Goal: Task Accomplishment & Management: Complete application form

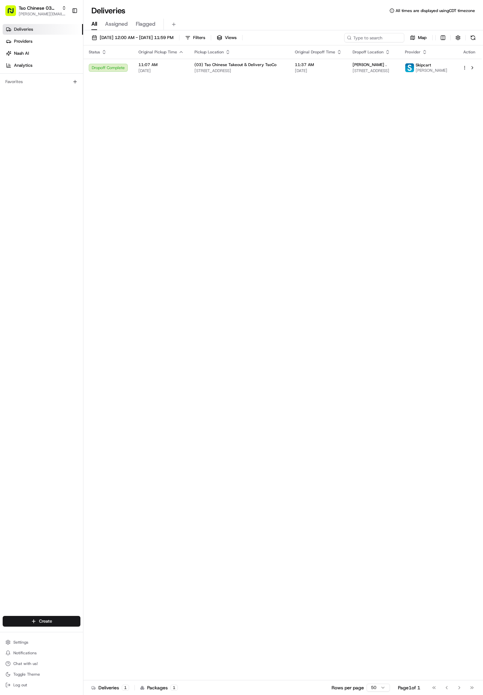
click at [56, 622] on html "Tso Chinese 03 TsoCo antonia@tsochinese.com Toggle Sidebar Deliveries Providers…" at bounding box center [241, 347] width 483 height 695
click at [99, 638] on link "Delivery" at bounding box center [120, 633] width 74 height 12
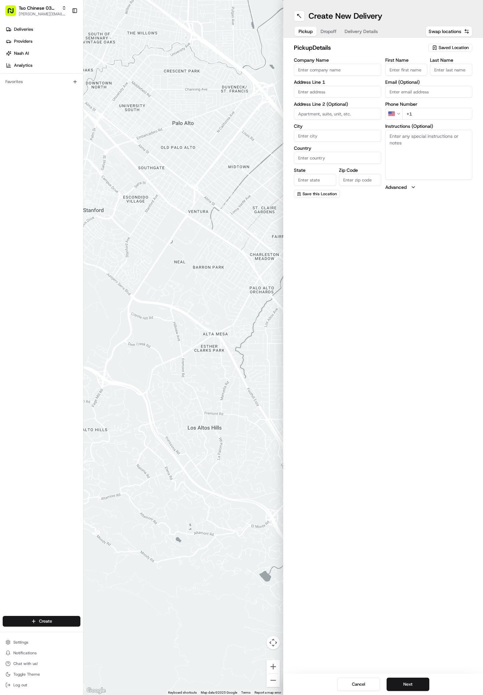
click at [458, 47] on span "Saved Location" at bounding box center [454, 48] width 30 height 6
click at [446, 75] on span "(03) Tso Chinese Takeout & Delivery TsoCo (03)" at bounding box center [439, 76] width 82 height 12
type input "(03) Tso Chinese Takeout & Delivery TsoCo"
type input "Ste F"
type input "Austin"
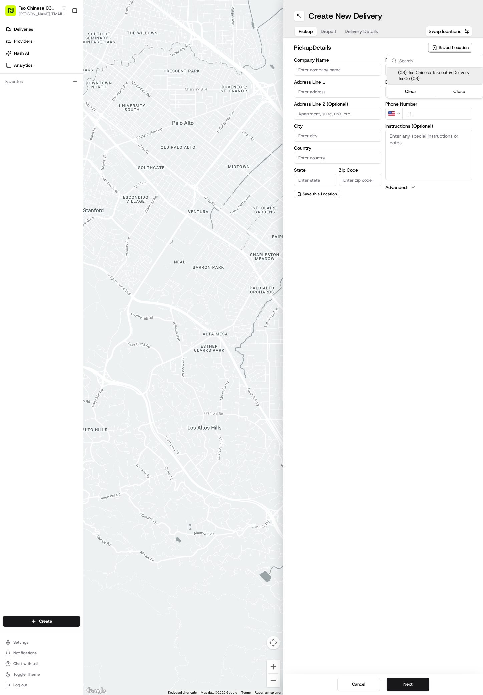
type input "US"
type input "[GEOGRAPHIC_DATA]"
type input "78704"
type input "Tso Chinese"
type input "TsoCo Manager"
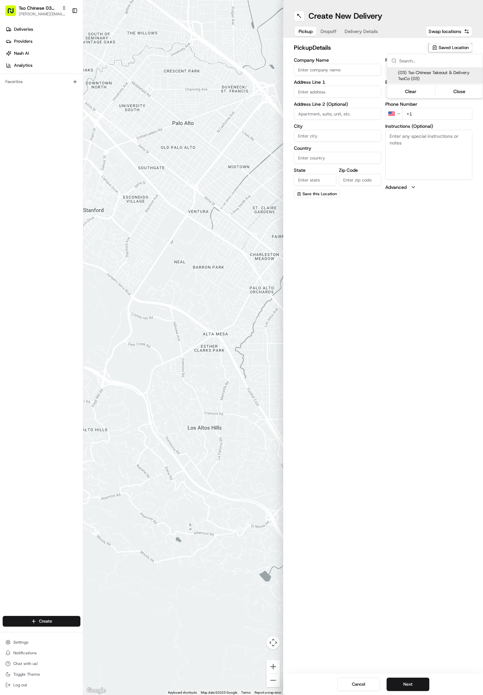
type input "[EMAIL_ADDRESS][DOMAIN_NAME]"
type input "[PHONE_NUMBER]"
type textarea "Submit a picture displaying address & food as Proof of Delivery. Envía una foto…"
type input "[STREET_ADDRESS]"
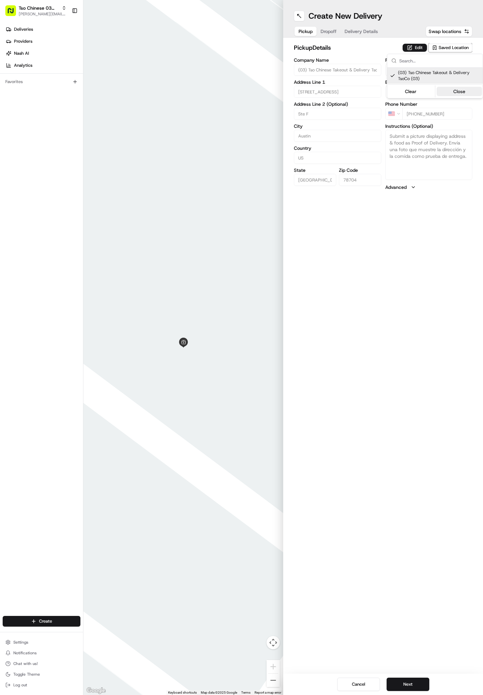
click at [457, 93] on button "Close" at bounding box center [460, 91] width 46 height 9
click at [328, 30] on span "Dropoff" at bounding box center [328, 31] width 16 height 7
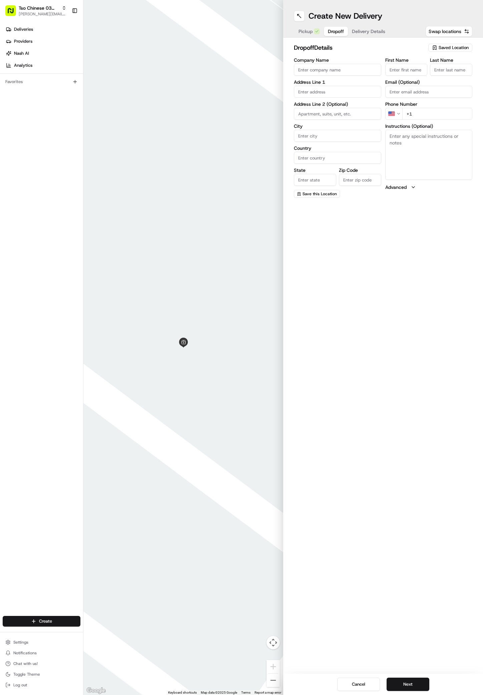
paste input "5217 Pine Pl"
click at [337, 95] on input "5217 Pine Pl" at bounding box center [337, 92] width 87 height 12
click at [334, 104] on div "5217 Pine Place, Austin, TX" at bounding box center [337, 106] width 84 height 10
type input "[STREET_ADDRESS]"
type input "Austin"
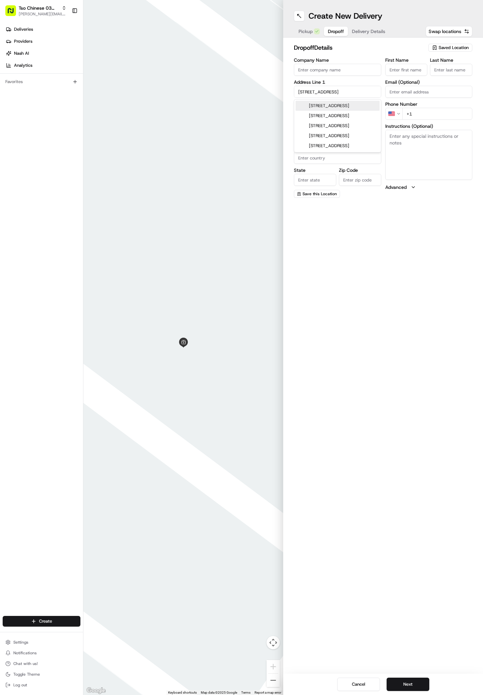
type input "[GEOGRAPHIC_DATA]"
type input "78744"
type input "5217 Pine Place"
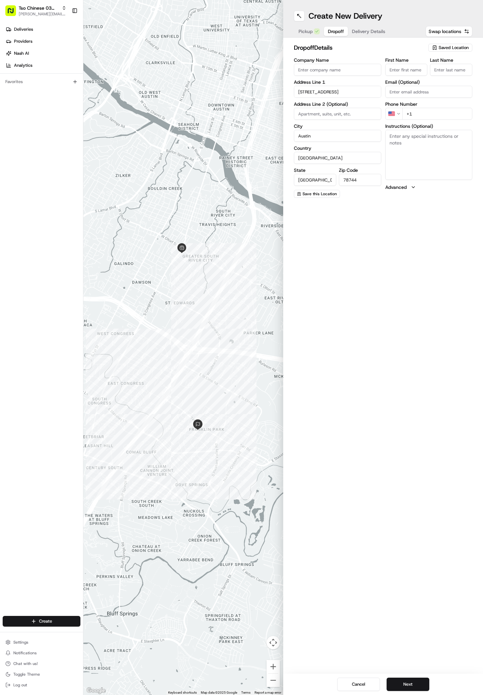
paste input "[PERSON_NAME]"
type input "[PERSON_NAME]"
paste input "[PERSON_NAME]"
type input "[PERSON_NAME]"
type input "."
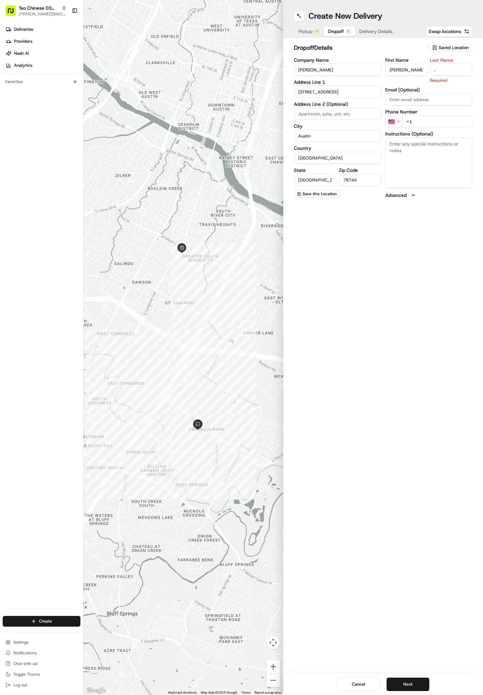
click at [429, 131] on label "Instructions (Optional)" at bounding box center [428, 133] width 87 height 5
click at [429, 137] on textarea "Instructions (Optional)" at bounding box center [428, 162] width 87 height 50
click at [418, 114] on input "+1" at bounding box center [437, 114] width 70 height 12
paste input "7 379 317 62 9"
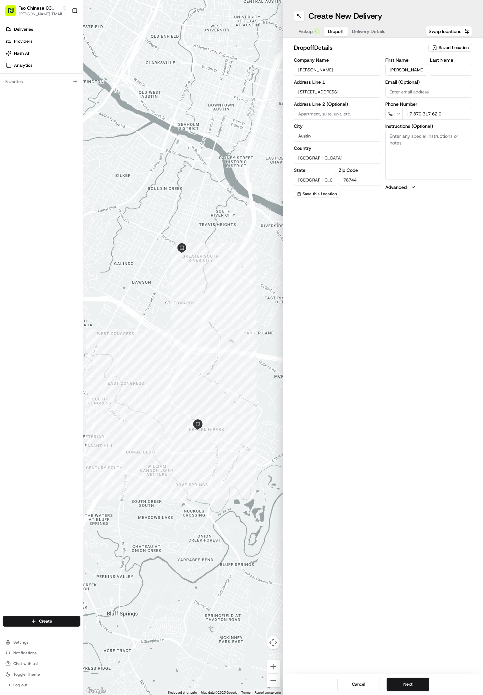
click at [410, 115] on input "+7 379 317 62 9" at bounding box center [437, 114] width 70 height 12
type input "+1 737 931 7629"
click at [371, 30] on span "Delivery Details" at bounding box center [368, 31] width 33 height 7
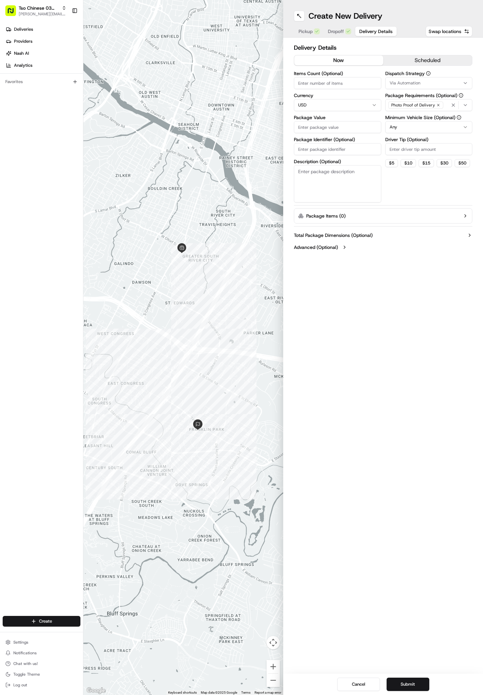
click at [404, 82] on span "Via Automation" at bounding box center [405, 83] width 31 height 6
click at [409, 119] on span "TsoCo Strategy" at bounding box center [437, 119] width 82 height 6
click at [455, 142] on button "Close" at bounding box center [458, 141] width 46 height 9
click at [393, 148] on input "Driver Tip (Optional)" at bounding box center [428, 149] width 87 height 12
type input "2"
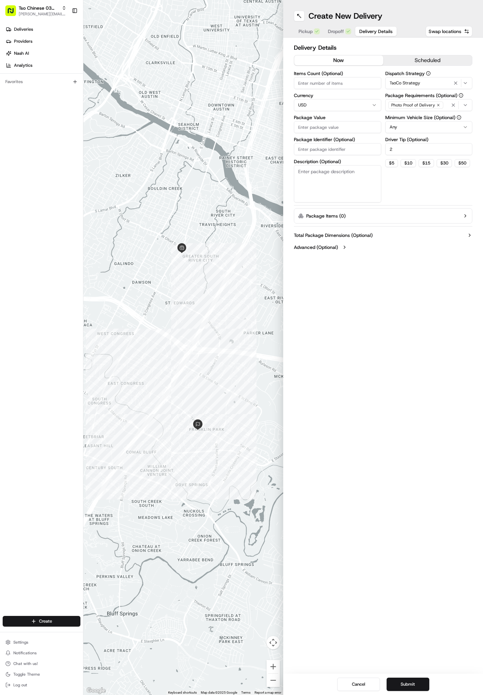
click at [302, 127] on input "Package Value" at bounding box center [337, 127] width 87 height 12
paste input "33.18"
type input "33.18"
click at [303, 149] on input "Package Identifier (Optional)" at bounding box center [337, 149] width 87 height 12
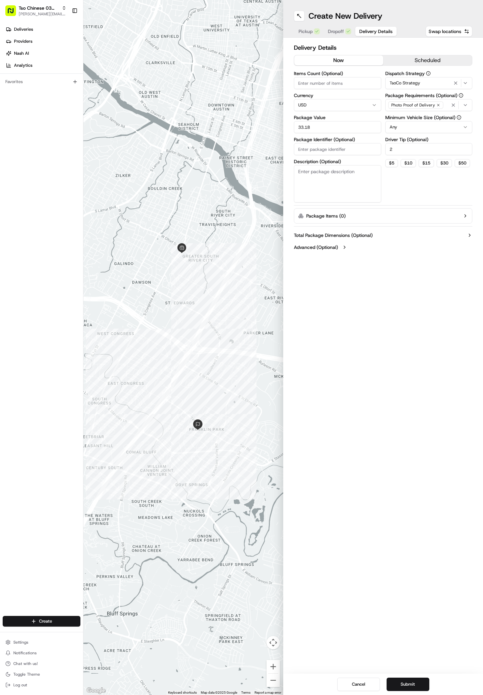
paste input "YCZONN0"
type input "YCZONN0"
click at [407, 681] on button "Submit" at bounding box center [408, 683] width 43 height 13
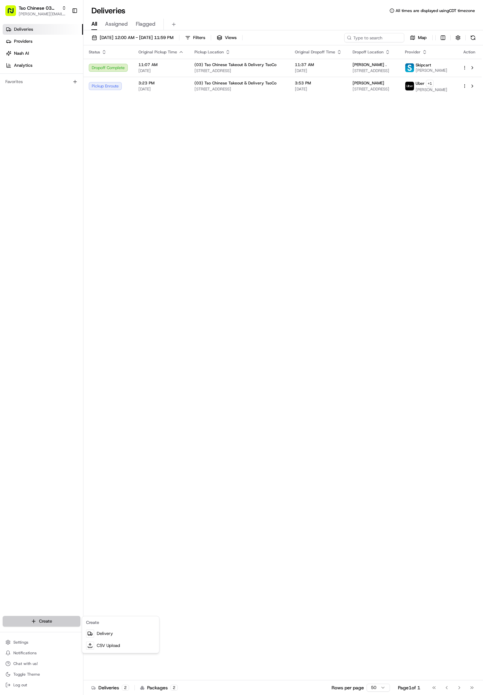
click at [39, 620] on html "Tso Chinese 03 TsoCo [PERSON_NAME][EMAIL_ADDRESS][DOMAIN_NAME] Toggle Sidebar D…" at bounding box center [241, 347] width 483 height 695
click at [97, 633] on link "Delivery" at bounding box center [120, 633] width 74 height 12
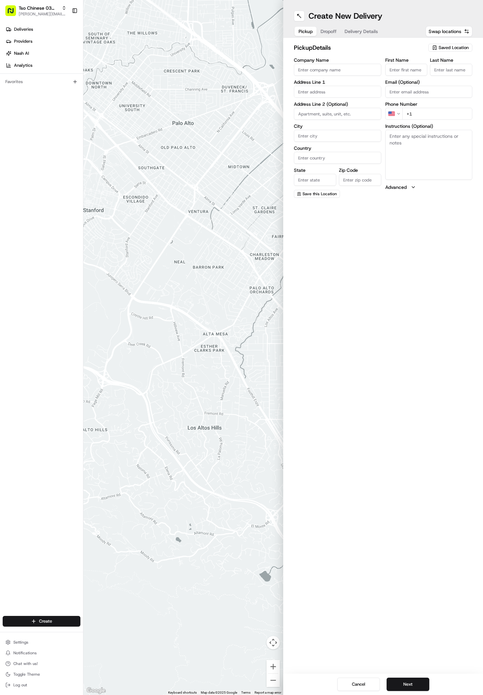
click at [445, 48] on span "Saved Location" at bounding box center [454, 48] width 30 height 6
click at [455, 76] on span "(03) Tso Chinese Takeout & Delivery TsoCo (03)" at bounding box center [439, 76] width 82 height 12
type input "(03) Tso Chinese Takeout & Delivery TsoCo"
type input "Ste F"
type input "Austin"
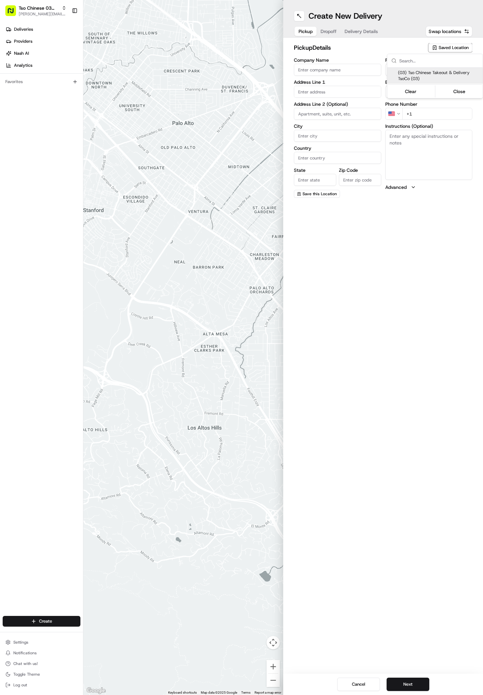
type input "US"
type input "[GEOGRAPHIC_DATA]"
type input "78704"
type input "Tso Chinese"
type input "TsoCo Manager"
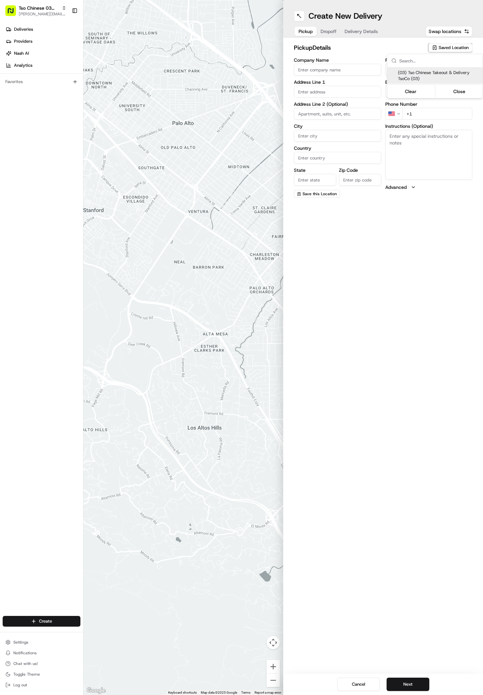
type input "[EMAIL_ADDRESS][DOMAIN_NAME]"
type input "[PHONE_NUMBER]"
type textarea "Submit a picture displaying address & food as Proof of Delivery. Envía una foto…"
type input "[STREET_ADDRESS]"
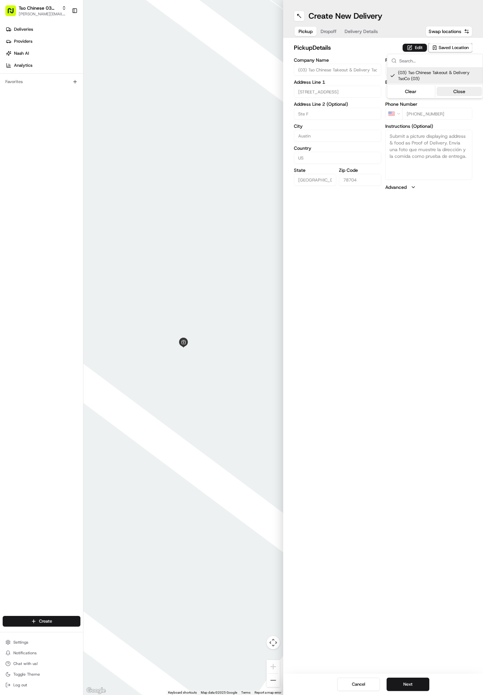
click at [458, 92] on button "Close" at bounding box center [460, 91] width 46 height 9
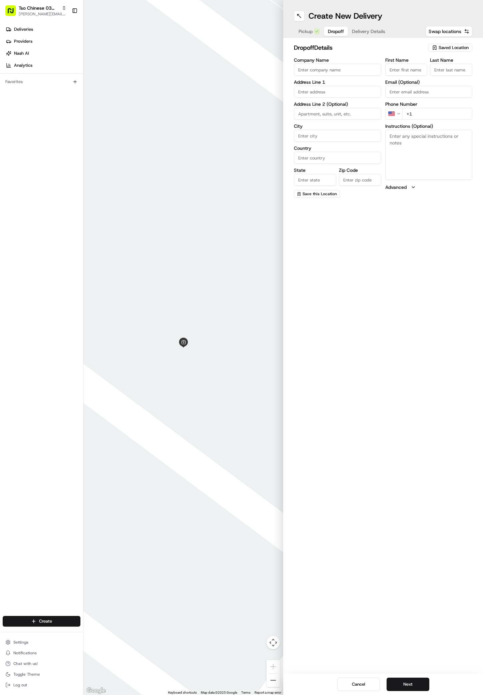
click at [331, 33] on span "Dropoff" at bounding box center [336, 31] width 16 height 7
click at [315, 68] on input "Company Name" at bounding box center [337, 70] width 87 height 12
paste input "[PERSON_NAME]"
type input "[PERSON_NAME]"
paste input "[PERSON_NAME]"
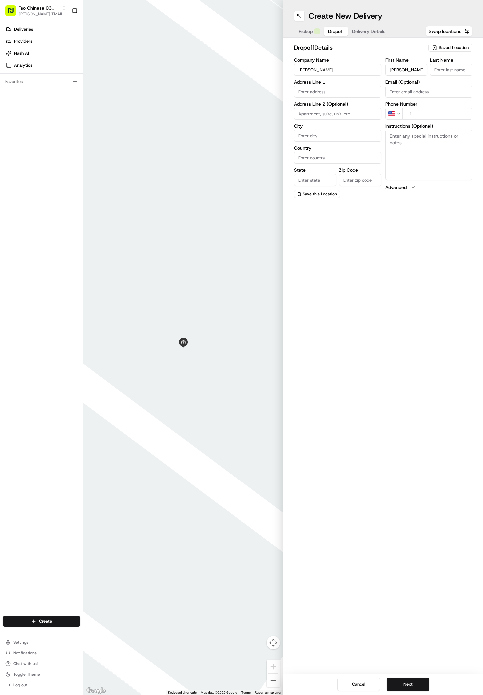
type input "[PERSON_NAME]"
type input "."
click at [313, 106] on div "[STREET_ADDRESS]" at bounding box center [337, 106] width 84 height 10
type input "[STREET_ADDRESS]"
type input "Austin"
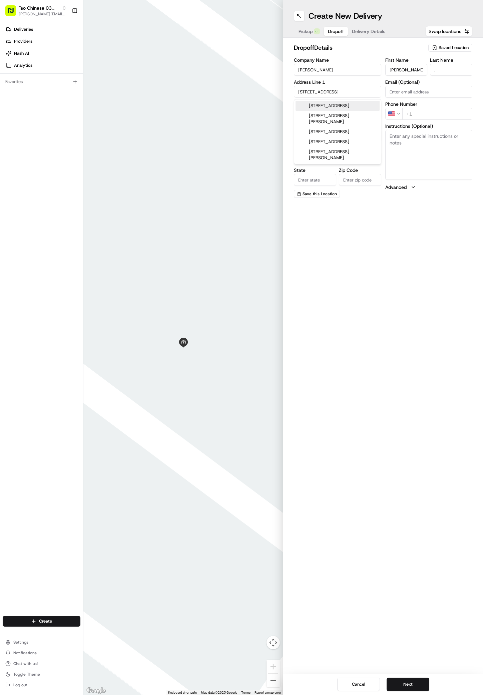
type input "[GEOGRAPHIC_DATA]"
type input "78745"
type input "[STREET_ADDRESS]"
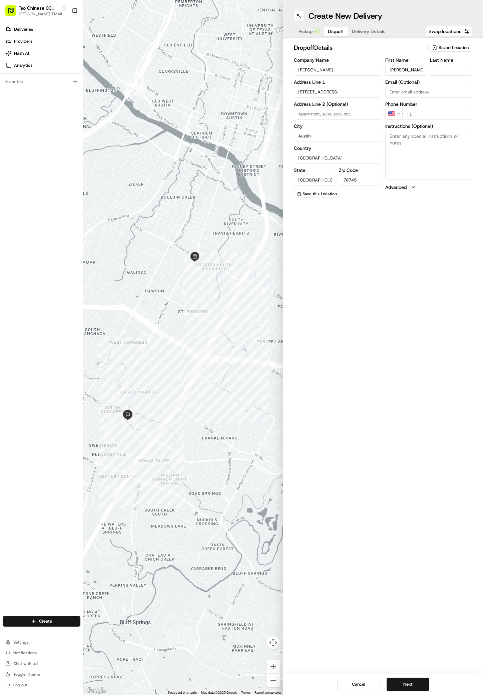
click at [418, 158] on textarea "Instructions (Optional)" at bounding box center [428, 155] width 87 height 50
paste textarea "Once at the traffic circle in front of the main office, enter the community gat…"
type textarea "Once at the traffic circle in front of the main office, enter the community gat…"
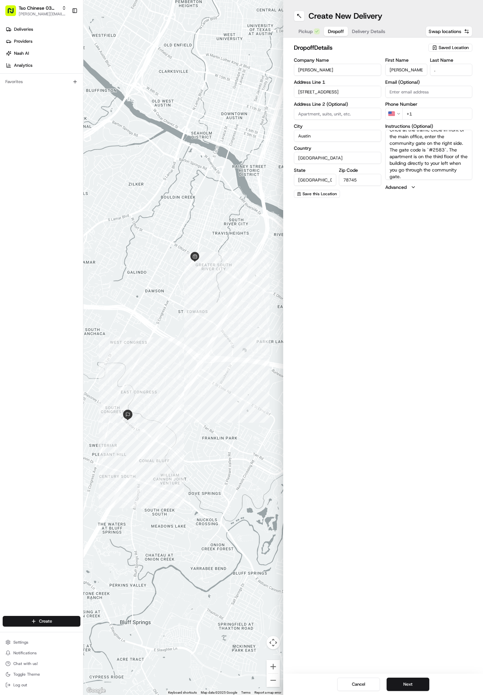
click at [311, 113] on input at bounding box center [337, 114] width 87 height 12
paste input "332"
type input "332"
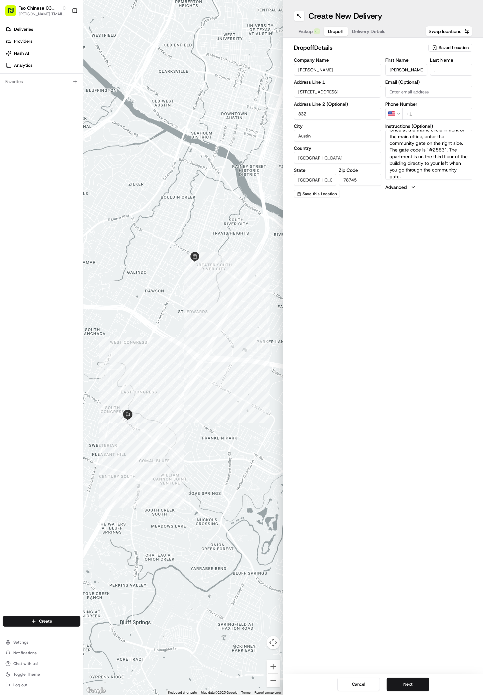
click at [445, 180] on div "First Name [PERSON_NAME] Last Name . Email (Optional) Phone Number US +1 Instru…" at bounding box center [428, 128] width 87 height 140
click at [428, 175] on textarea "Once at the traffic circle in front of the main office, enter the community gat…" at bounding box center [428, 155] width 87 height 50
paste textarea "[PERSON_NAME] SoCo"
type textarea "Once at the traffic circle in front of the main office, enter the community gat…"
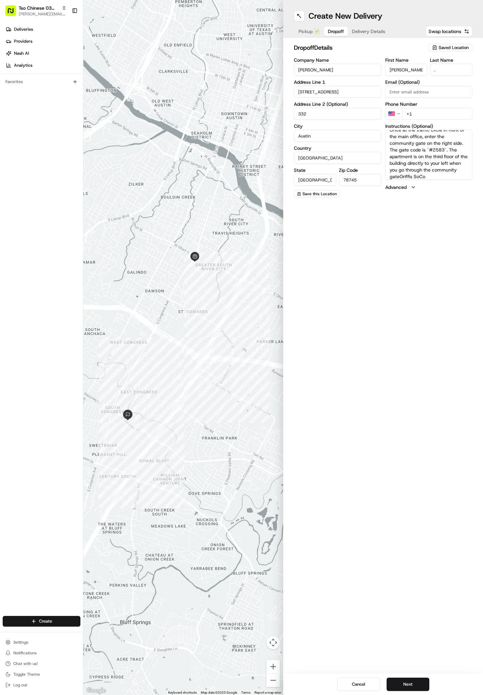
click at [430, 107] on div "Phone Number US +1" at bounding box center [428, 111] width 87 height 18
paste input "64 14 5110 30"
click at [409, 114] on input "[PHONE_NUMBER]" at bounding box center [437, 114] width 70 height 12
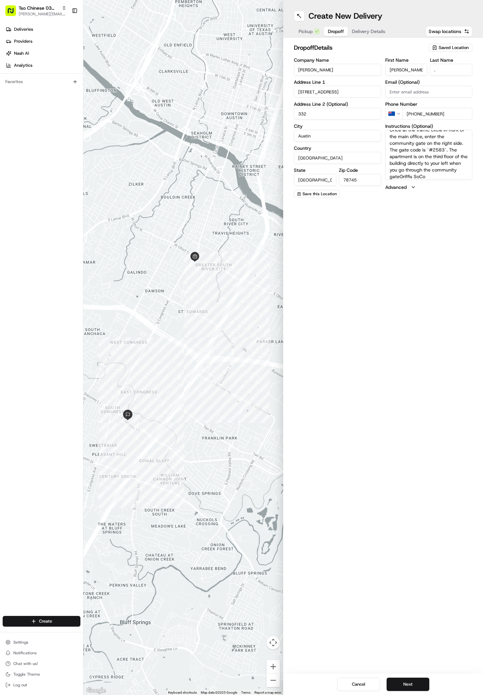
type input "[PHONE_NUMBER]"
click at [373, 25] on div "Create New Delivery Pickup Dropoff Delivery Details Swap locations" at bounding box center [383, 19] width 200 height 38
click at [371, 27] on button "Delivery Details" at bounding box center [368, 31] width 41 height 9
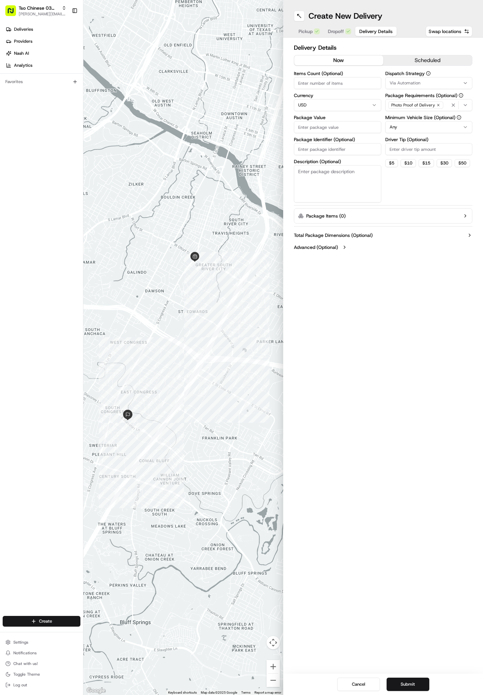
click at [419, 81] on span "Via Automation" at bounding box center [405, 83] width 31 height 6
click at [418, 121] on span "TsoCo Strategy" at bounding box center [437, 119] width 82 height 6
click at [454, 142] on button "Close" at bounding box center [458, 141] width 46 height 9
click at [403, 150] on input "Driver Tip (Optional)" at bounding box center [428, 149] width 87 height 12
type input "2"
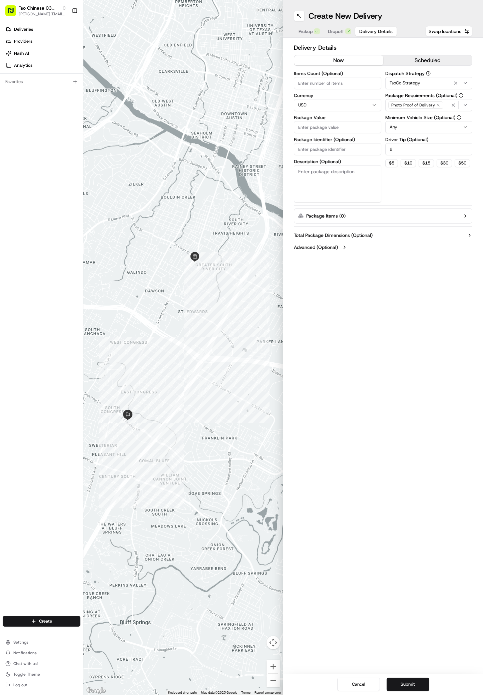
click at [299, 121] on input "Package Value" at bounding box center [337, 127] width 87 height 12
paste input "51.2"
type input "51.2"
click at [305, 149] on input "Package Identifier (Optional)" at bounding box center [337, 149] width 87 height 12
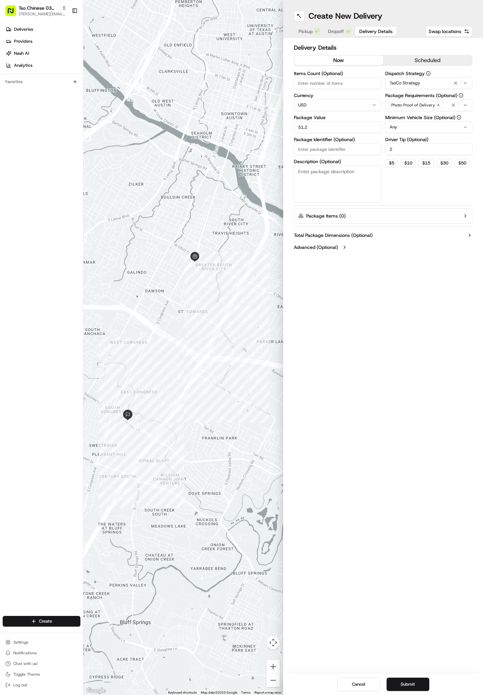
click at [305, 149] on input "Package Identifier (Optional)" at bounding box center [337, 149] width 87 height 12
paste input "JLWA1BF"
type input "JLWA1BF"
click at [410, 682] on button "Submit" at bounding box center [408, 683] width 43 height 13
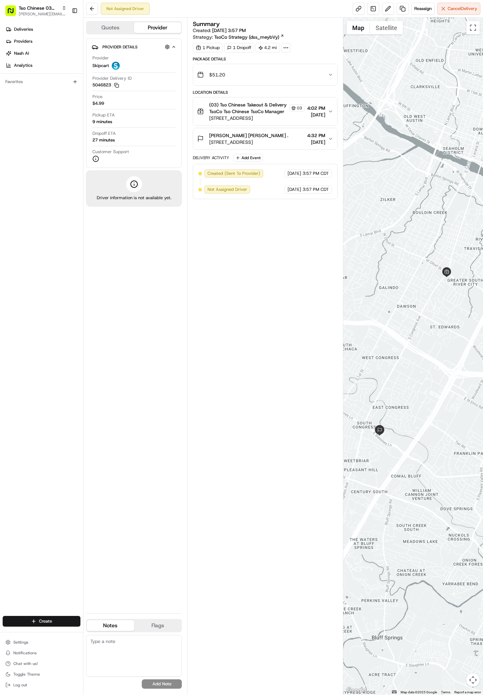
click at [54, 626] on div "Create" at bounding box center [41, 621] width 83 height 16
click at [45, 620] on html "Tso Chinese 03 TsoCo [PERSON_NAME][EMAIL_ADDRESS][DOMAIN_NAME] Toggle Sidebar D…" at bounding box center [241, 347] width 483 height 695
click at [120, 633] on link "Delivery" at bounding box center [120, 633] width 74 height 12
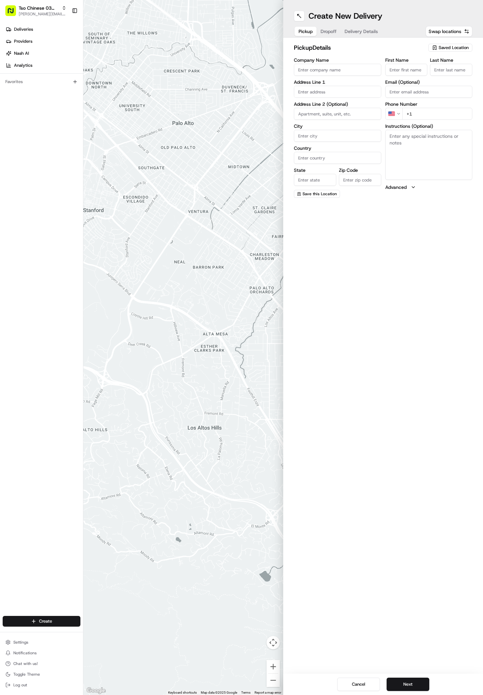
click at [458, 48] on span "Saved Location" at bounding box center [454, 48] width 30 height 6
click at [450, 73] on span "(03) Tso Chinese Takeout & Delivery TsoCo (03)" at bounding box center [439, 76] width 82 height 12
type input "(03) Tso Chinese Takeout & Delivery TsoCo"
type input "Ste F"
type input "Austin"
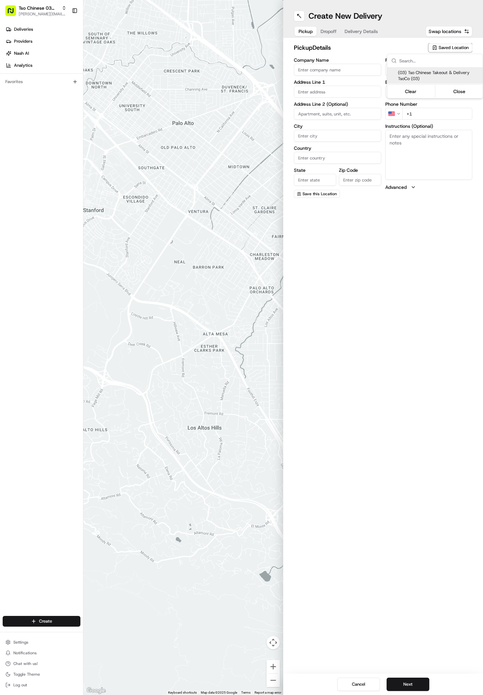
type input "US"
type input "[GEOGRAPHIC_DATA]"
type input "78704"
type input "Tso Chinese"
type input "TsoCo Manager"
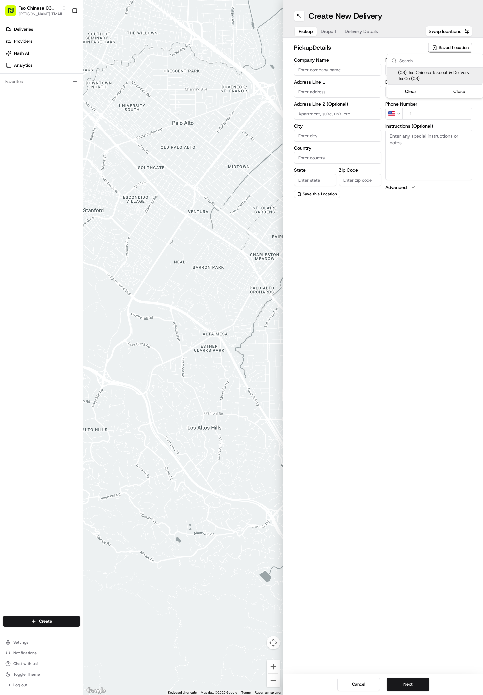
type input "[EMAIL_ADDRESS][DOMAIN_NAME]"
type input "[PHONE_NUMBER]"
type textarea "Submit a picture displaying address & food as Proof of Delivery. Envía una foto…"
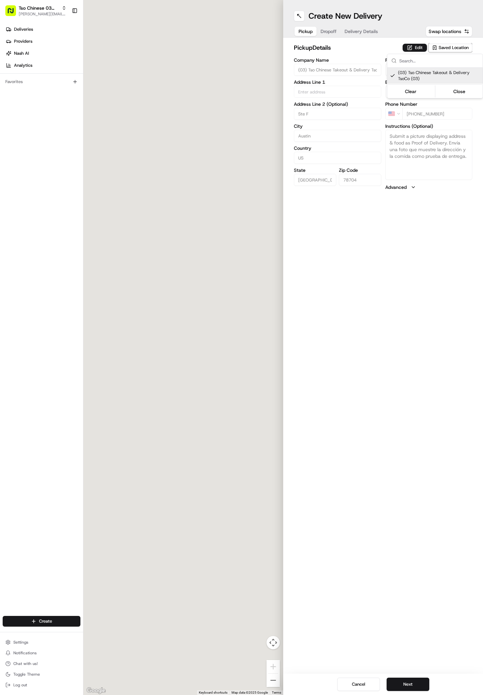
type input "[STREET_ADDRESS]"
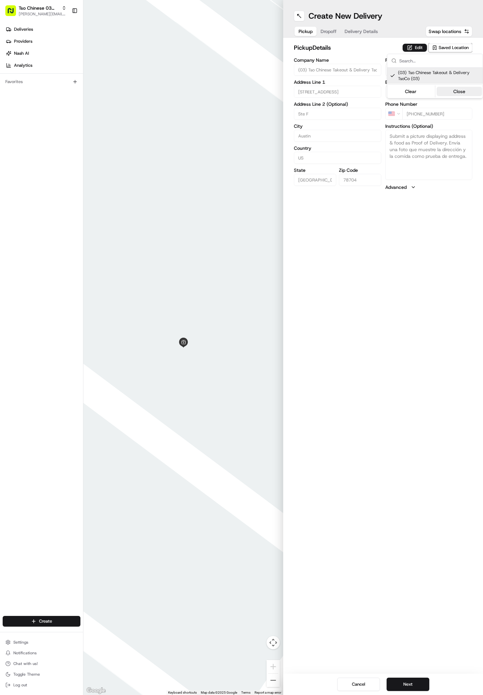
click at [458, 89] on button "Close" at bounding box center [460, 91] width 46 height 9
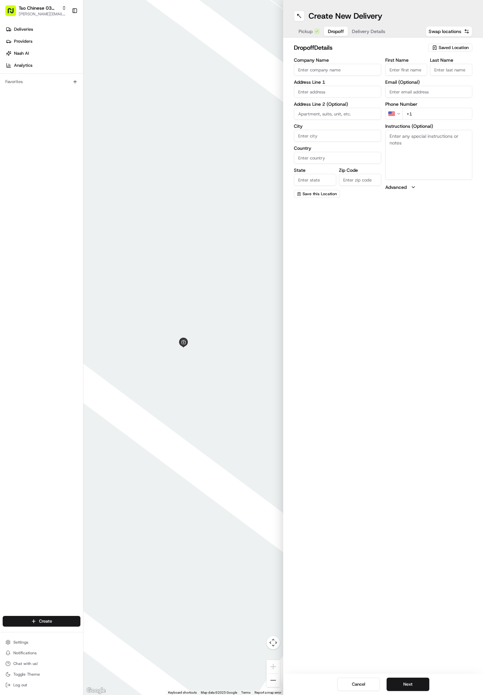
click at [331, 31] on span "Dropoff" at bounding box center [336, 31] width 16 height 7
paste input "[STREET_ADDRESS]"
click at [339, 88] on input "[STREET_ADDRESS]" at bounding box center [337, 92] width 87 height 12
click at [343, 107] on div "[STREET_ADDRESS]" at bounding box center [337, 106] width 84 height 10
type input "[STREET_ADDRESS]"
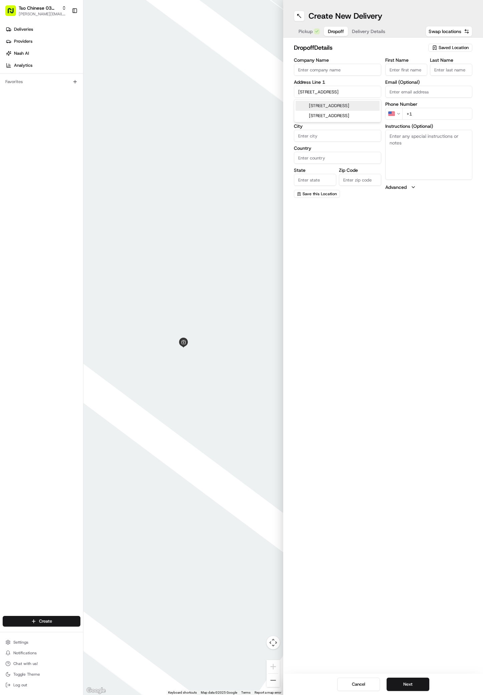
type input "Austin"
type input "[GEOGRAPHIC_DATA]"
type input "78741"
type input "[STREET_ADDRESS]"
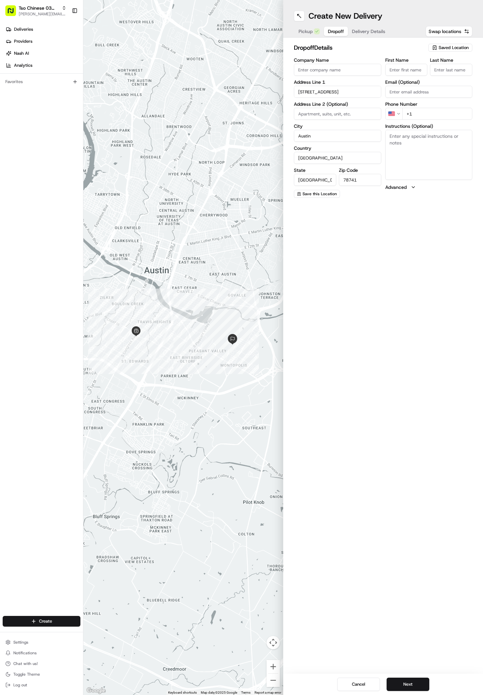
click at [416, 177] on textarea "Instructions (Optional)" at bounding box center [428, 155] width 87 height 50
paste textarea "Use code 2255 to enter the complex. Upon entering, go right and past the pool/m…"
type textarea "Use code 2255 to enter the complex. Upon entering, go right and past the pool/m…"
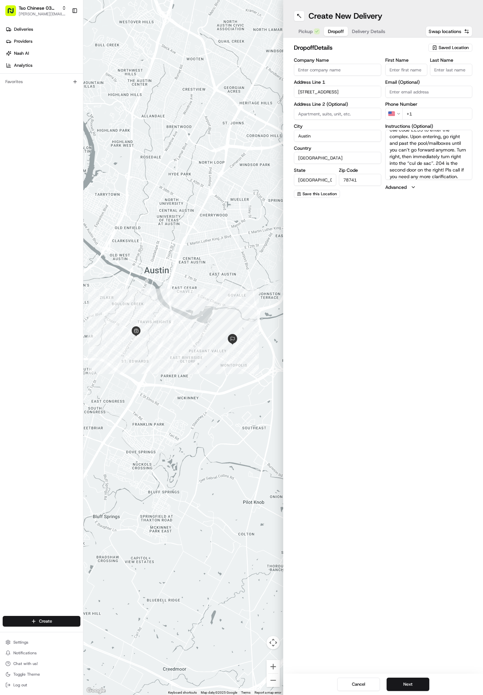
click at [302, 110] on input at bounding box center [337, 114] width 87 height 12
paste input "apt 204"
type input "apt 204"
paste input "[PHONE_NUMBER]"
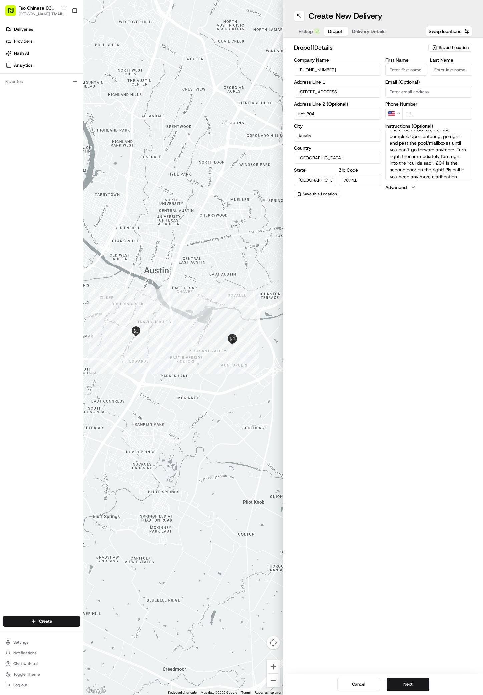
type input "[PHONE_NUMBER]"
paste input "51 27976504"
click at [409, 116] on input "[PHONE_NUMBER]" at bounding box center [437, 114] width 70 height 12
type input "[PHONE_NUMBER]"
click at [342, 71] on input "[PHONE_NUMBER]" at bounding box center [337, 70] width 87 height 12
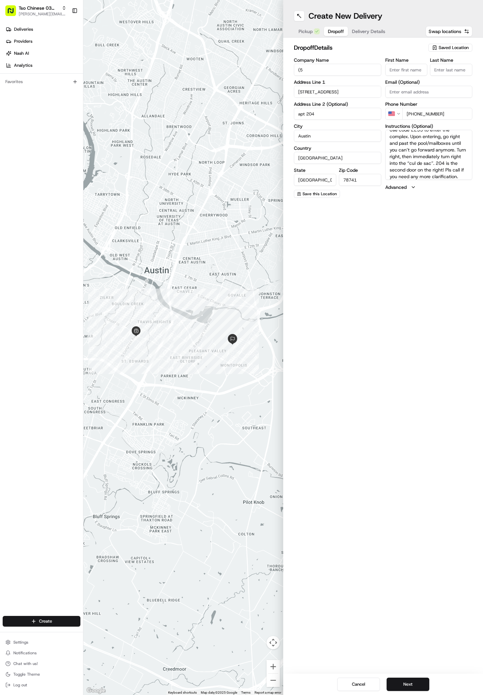
type input "("
click at [301, 68] on input "Company Name" at bounding box center [337, 70] width 87 height 12
paste input "[PERSON_NAME]"
type input "[PERSON_NAME]"
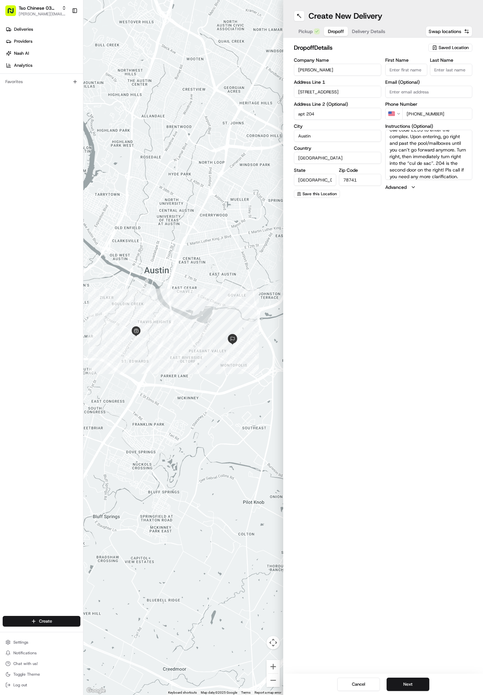
paste input "[PERSON_NAME]"
type input "[PERSON_NAME]"
type input "."
click at [421, 682] on button "Next" at bounding box center [408, 683] width 43 height 13
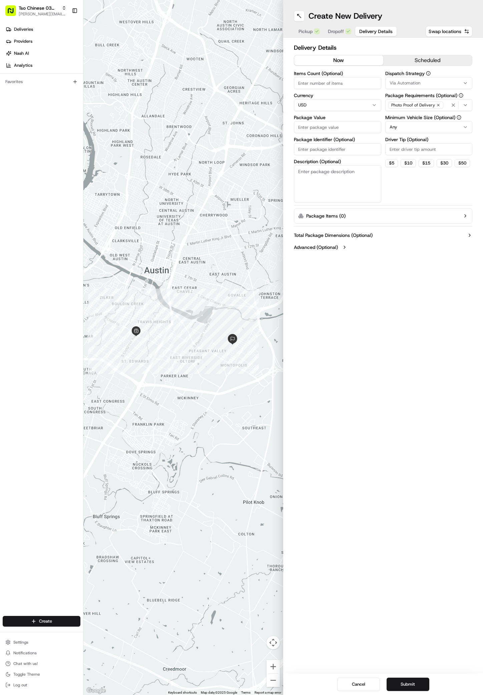
click at [303, 126] on input "Package Value" at bounding box center [337, 127] width 87 height 12
paste input "72.31"
type input "72.31"
click at [302, 149] on input "Package Identifier (Optional)" at bounding box center [337, 149] width 87 height 12
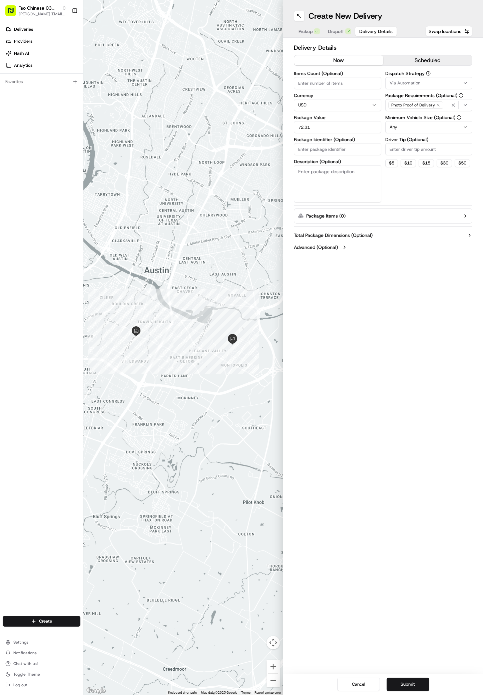
click at [302, 149] on input "Package Identifier (Optional)" at bounding box center [337, 149] width 87 height 12
paste input "UO9YFVA"
type input "UO9YFVA"
click at [408, 681] on button "Submit" at bounding box center [408, 683] width 43 height 13
